Goal: Transaction & Acquisition: Purchase product/service

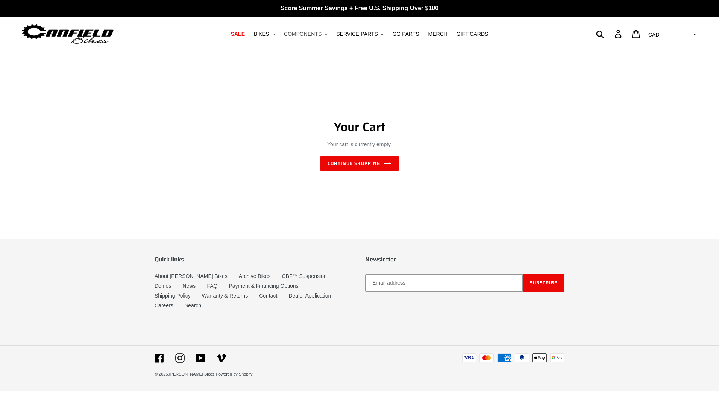
drag, startPoint x: 0, startPoint y: 0, endPoint x: 322, endPoint y: 35, distance: 324.0
click at [322, 35] on span "COMPONENTS" at bounding box center [303, 34] width 38 height 6
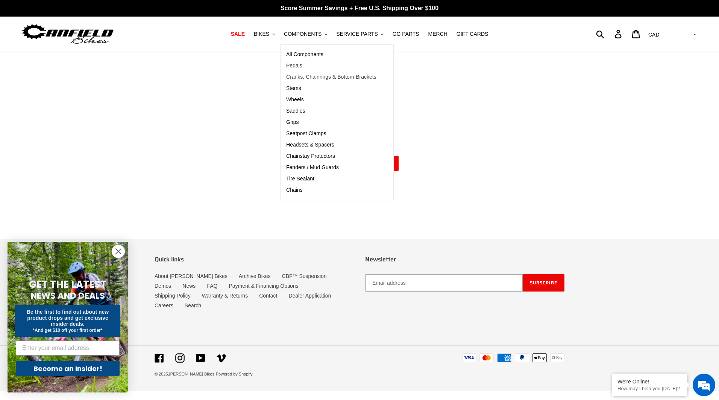
click at [318, 76] on span "Cranks, Chainrings & Bottom-Brackets" at bounding box center [331, 77] width 90 height 6
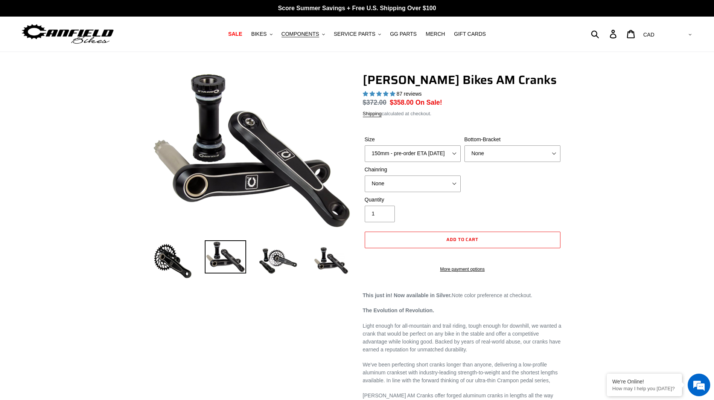
select select "highest-rating"
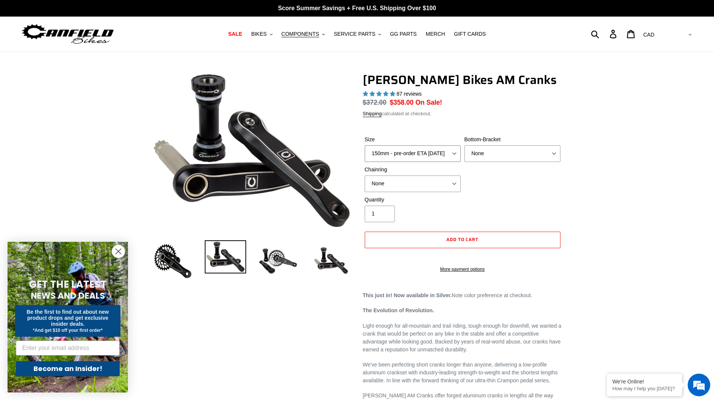
click at [453, 152] on select "150mm - pre-order ETA [DATE] 155mm - pre-order ETA [DATE] 160mm - pre-order ETA…" at bounding box center [413, 153] width 96 height 17
select select "160mm - pre-order ETA [DATE]"
click at [365, 145] on select "150mm - pre-order ETA [DATE] 155mm - pre-order ETA [DATE] 160mm - pre-order ETA…" at bounding box center [413, 153] width 96 height 17
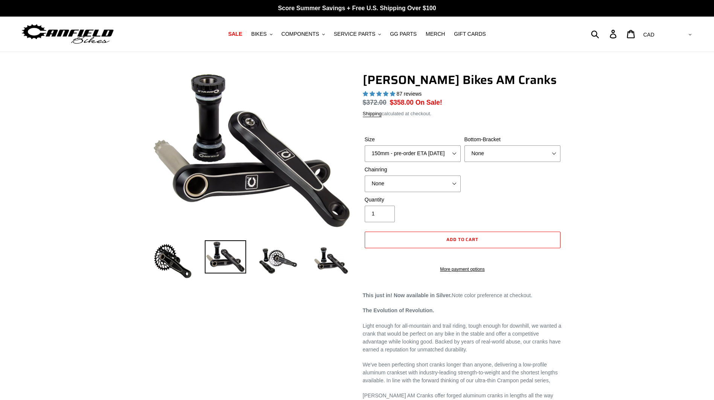
select select "highest-rating"
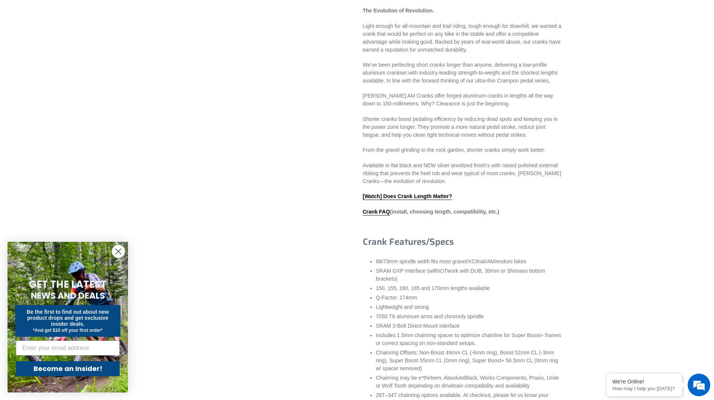
scroll to position [1344, 0]
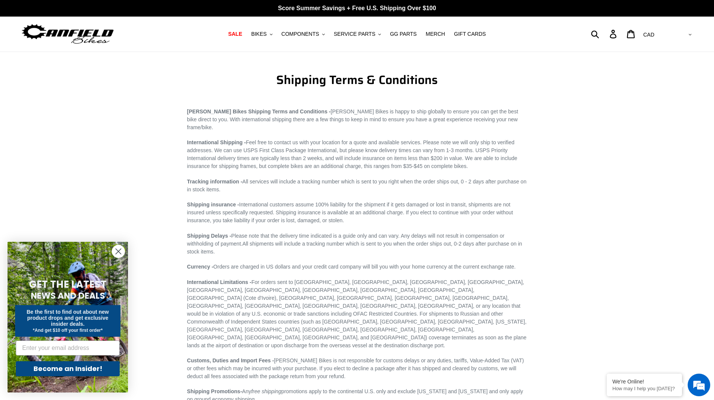
click at [683, 35] on select "AED AFN ALL AMD ANG AUD AWG AZN BAM BBD BDT BGN BIF BND BOB BSD BWP BZD CAD CDF…" at bounding box center [666, 35] width 53 height 14
click at [643, 100] on main "Shipping Terms & Conditions Canfield Bikes Shipping Terms and Conditions - Canf…" at bounding box center [357, 227] width 714 height 351
